Goal: Find specific page/section: Find specific page/section

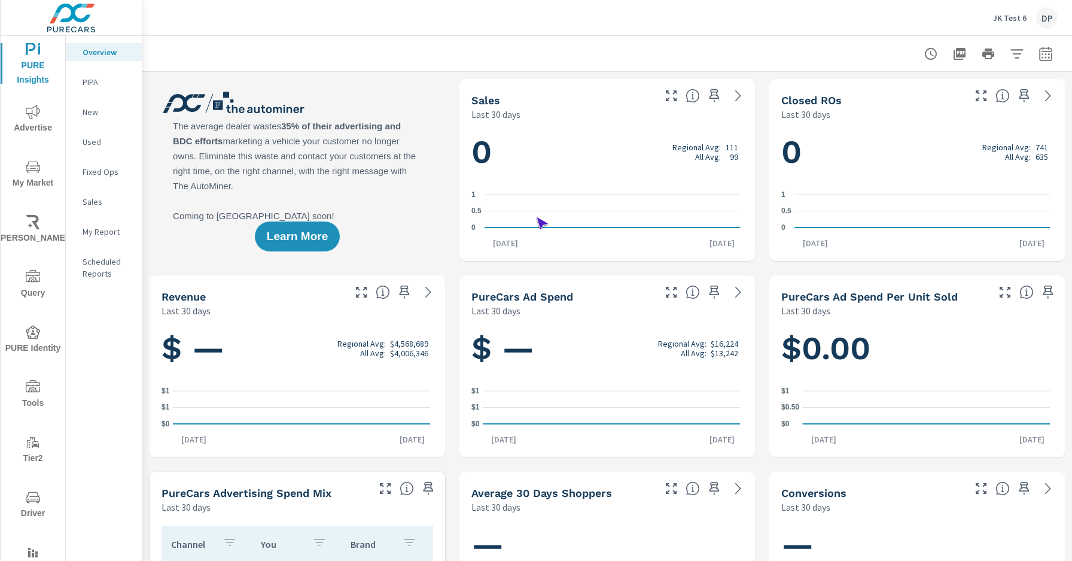
scroll to position [1, 0]
click at [31, 505] on span "Driver" at bounding box center [32, 505] width 57 height 31
